Goal: Entertainment & Leisure: Consume media (video, audio)

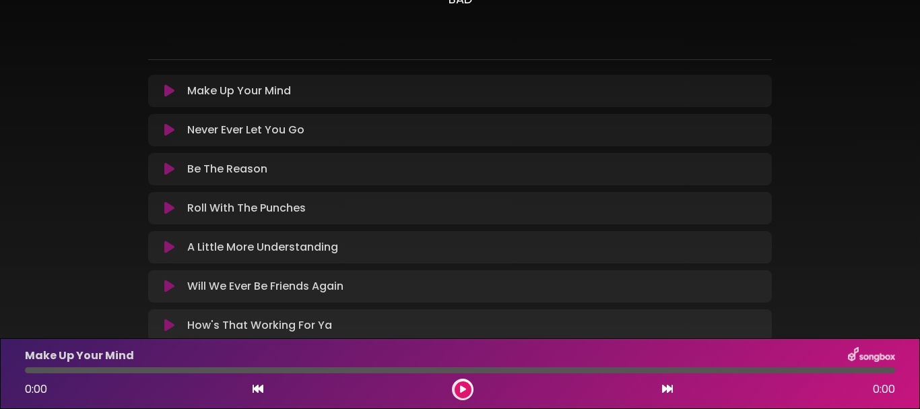
scroll to position [116, 0]
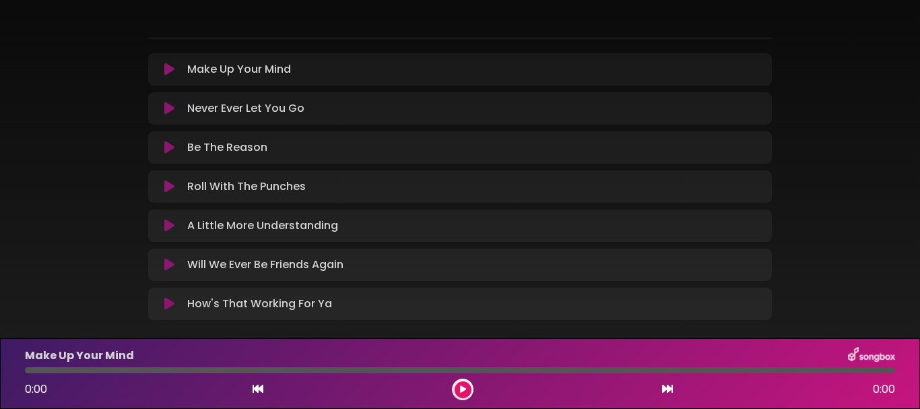
click at [164, 69] on icon at bounding box center [169, 69] width 10 height 13
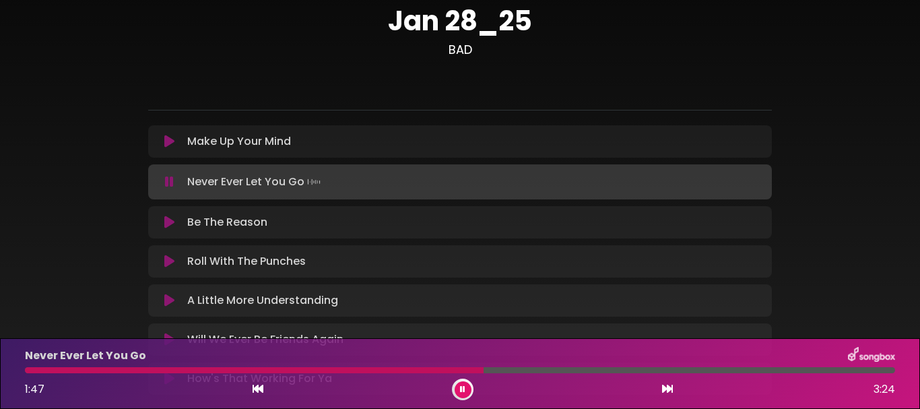
scroll to position [67, 0]
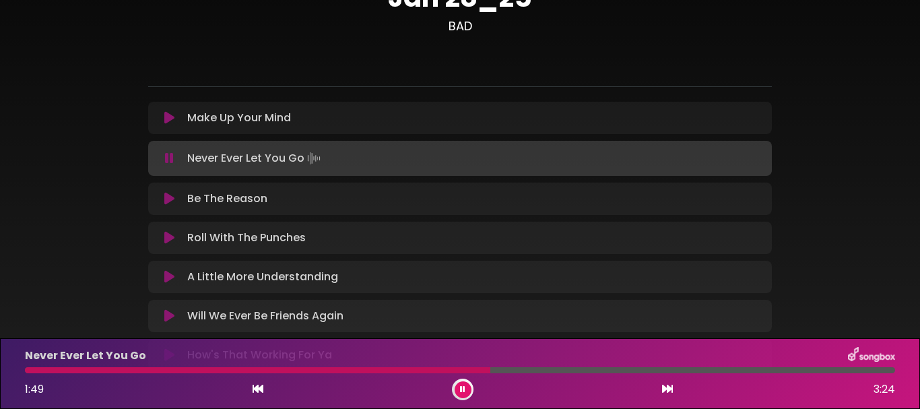
click at [168, 198] on icon at bounding box center [169, 198] width 10 height 13
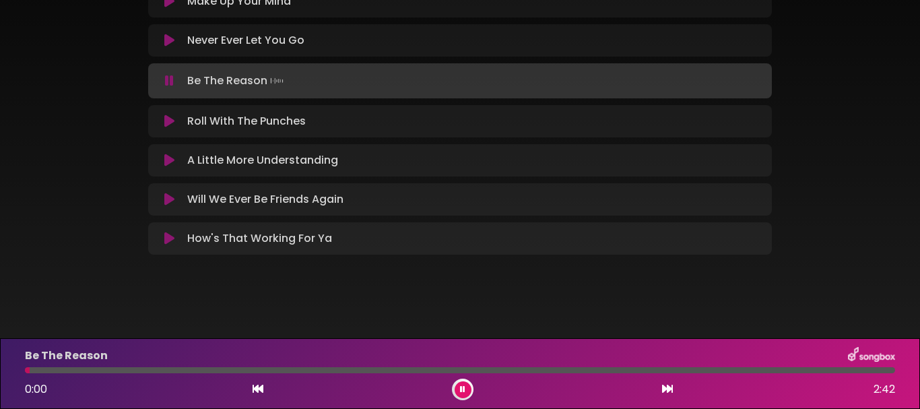
scroll to position [186, 0]
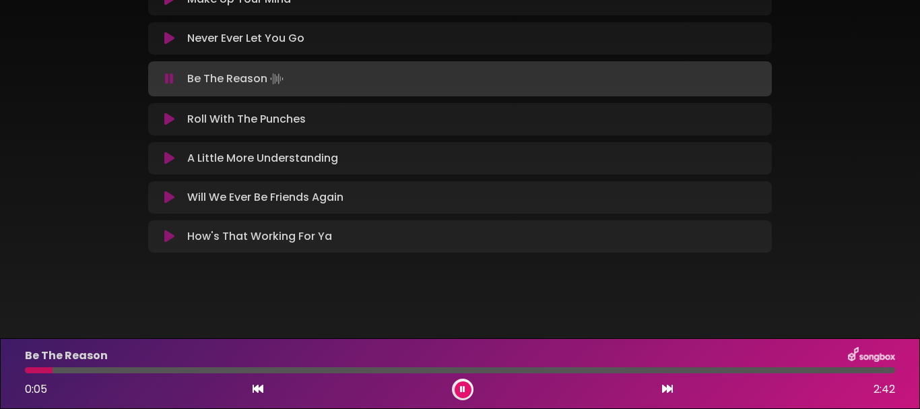
click at [169, 157] on icon at bounding box center [169, 158] width 10 height 13
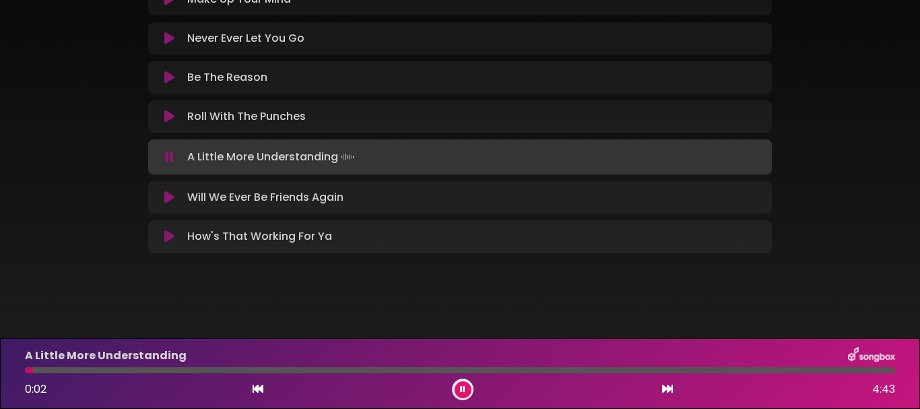
click at [172, 199] on icon at bounding box center [169, 197] width 10 height 13
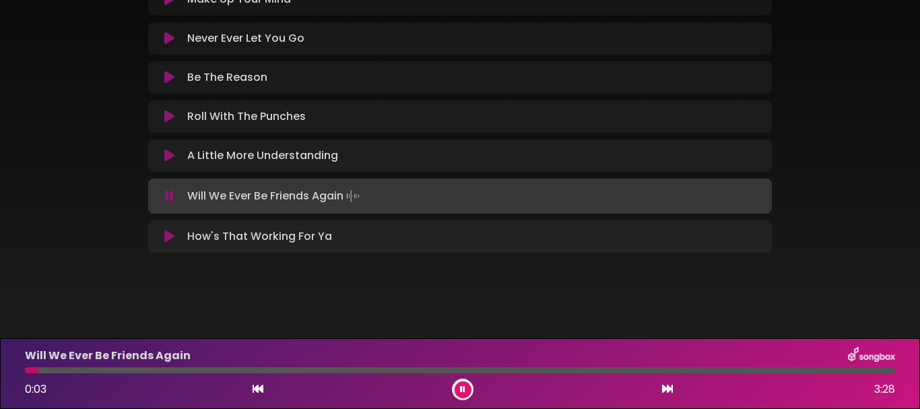
click at [172, 239] on icon at bounding box center [169, 236] width 10 height 13
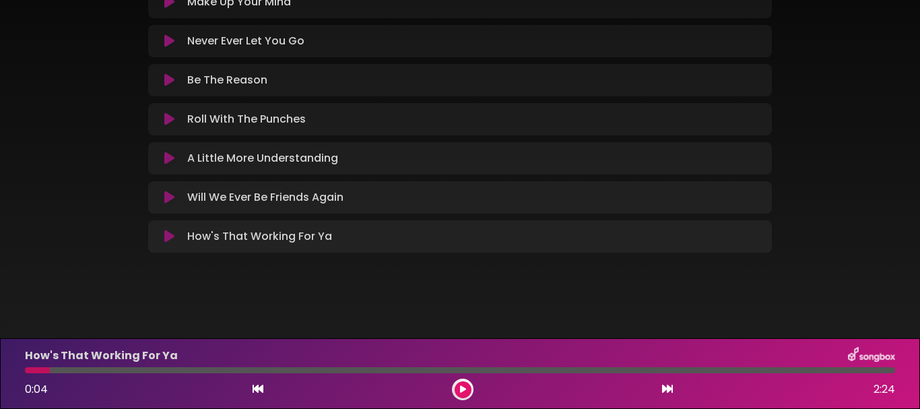
scroll to position [183, 0]
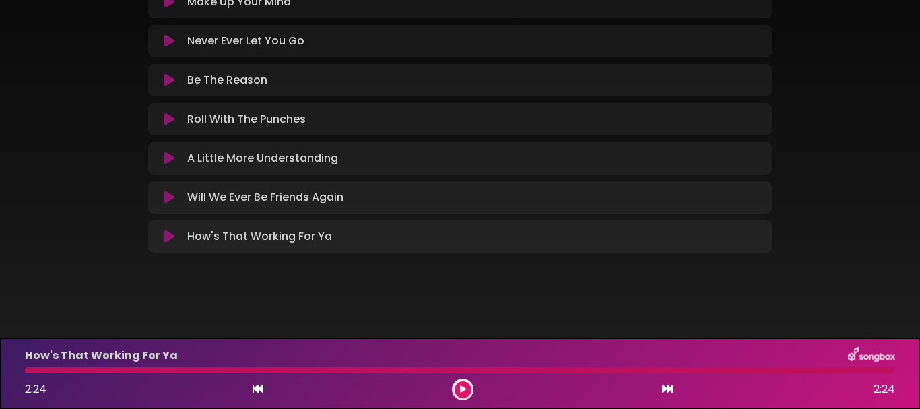
click at [168, 79] on icon at bounding box center [169, 79] width 10 height 13
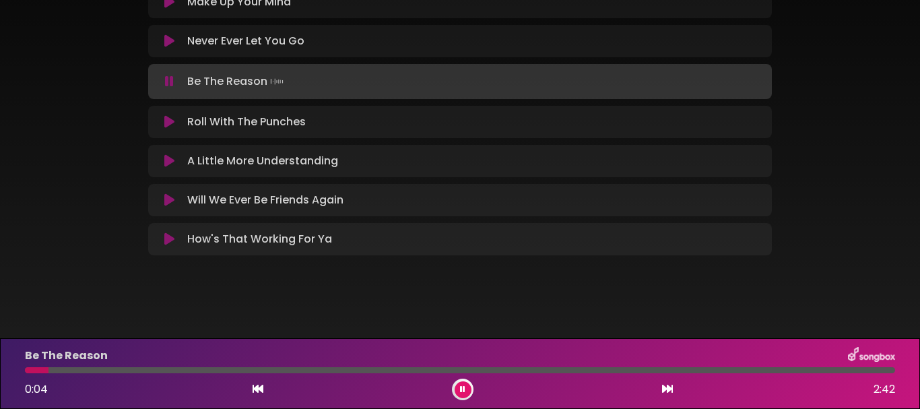
click at [169, 156] on icon at bounding box center [169, 160] width 10 height 13
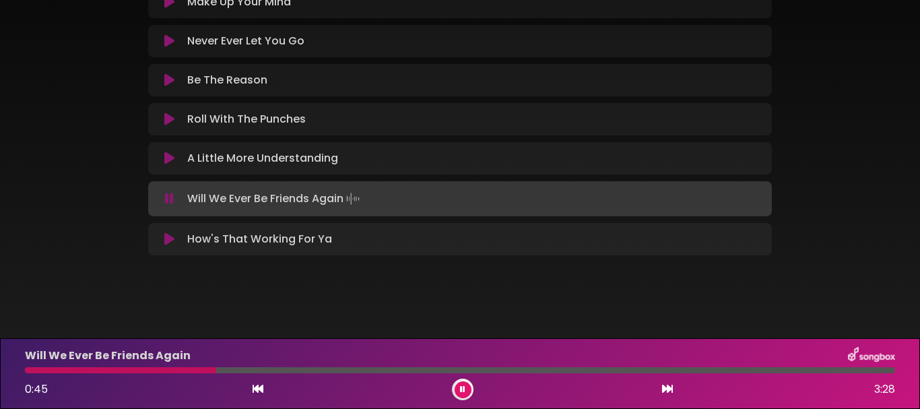
click at [167, 239] on icon at bounding box center [169, 238] width 10 height 13
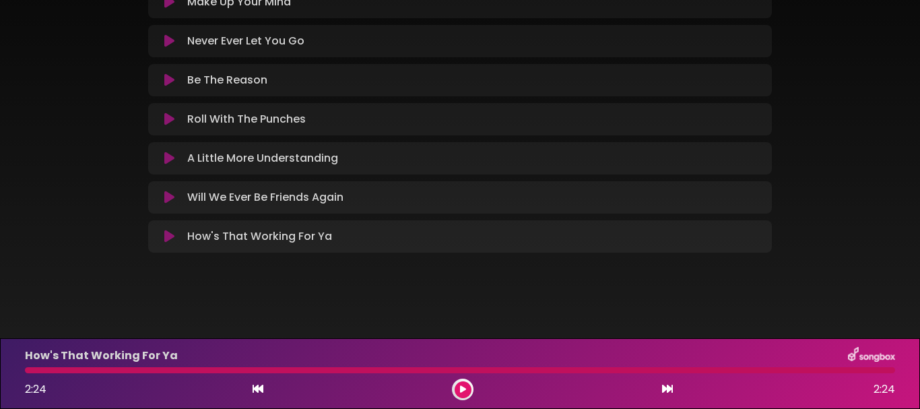
click at [176, 237] on button at bounding box center [169, 236] width 26 height 13
